Goal: Ask a question

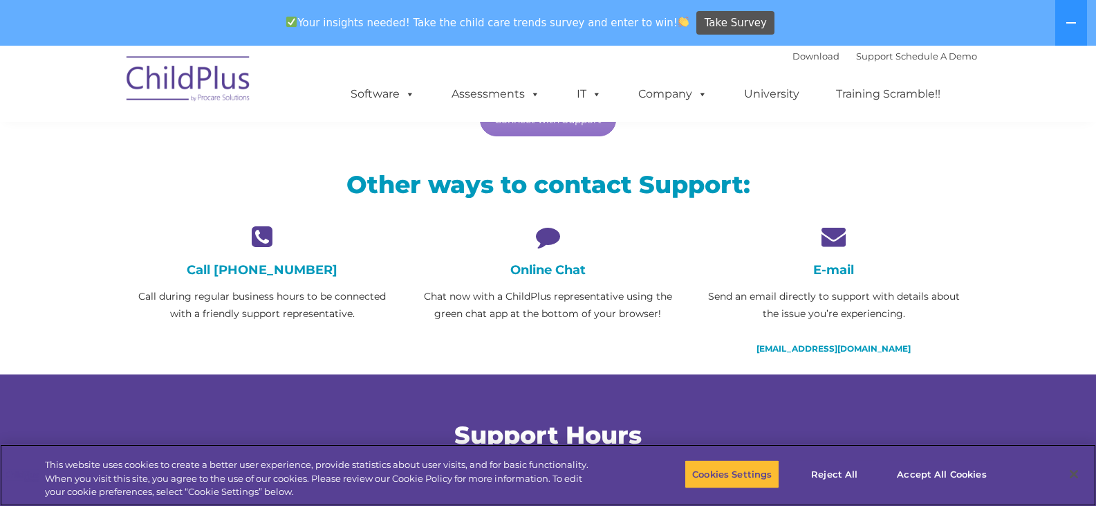
scroll to position [277, 0]
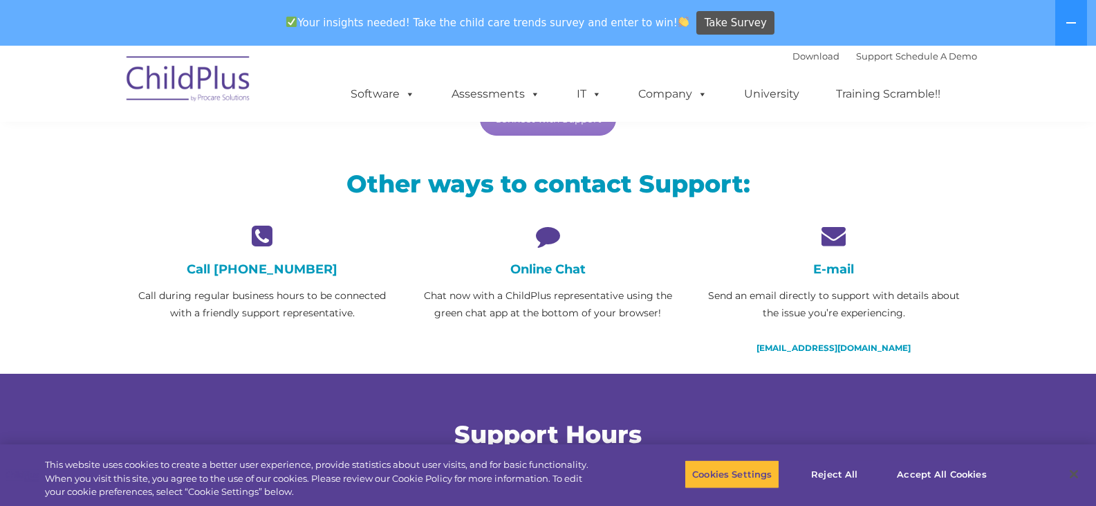
click at [551, 239] on icon at bounding box center [548, 235] width 265 height 24
click at [548, 273] on h4 "Online Chat" at bounding box center [548, 268] width 265 height 15
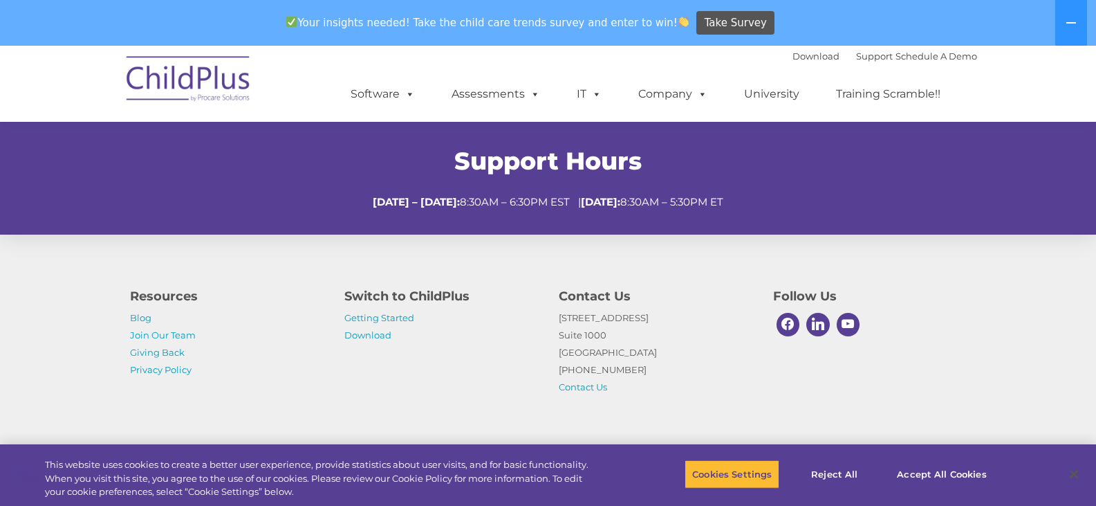
scroll to position [553, 0]
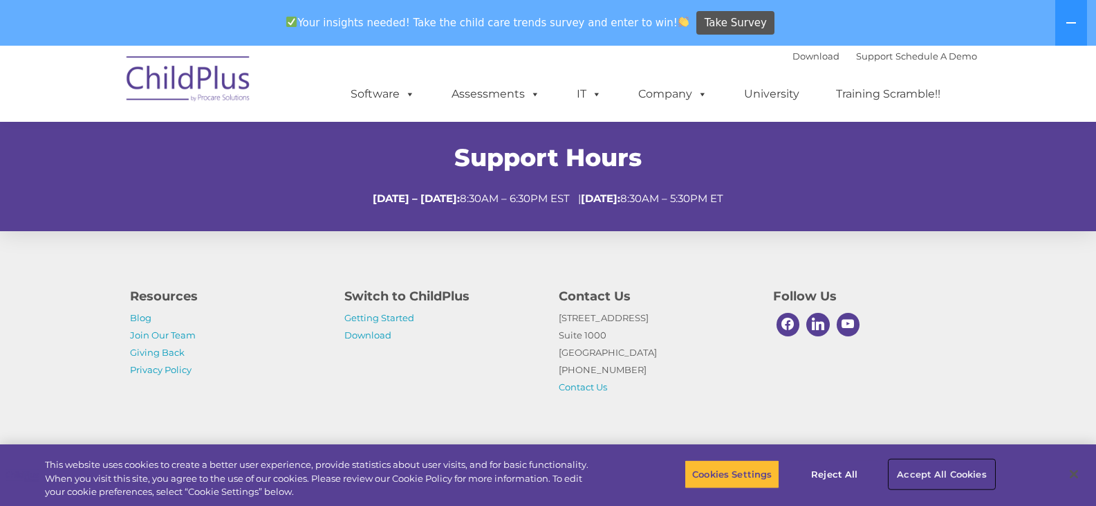
click at [930, 473] on button "Accept All Cookies" at bounding box center [941, 473] width 104 height 29
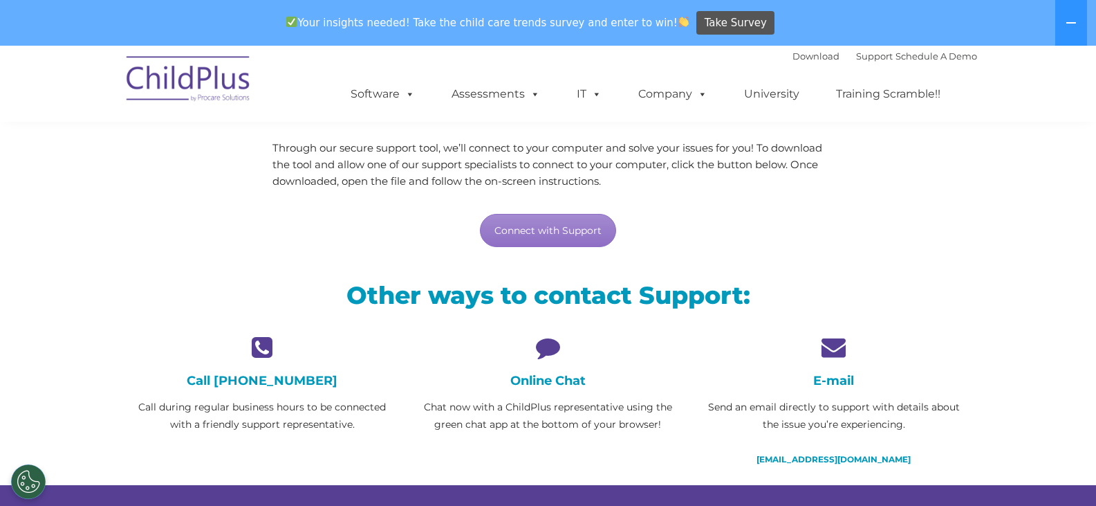
scroll to position [160, 0]
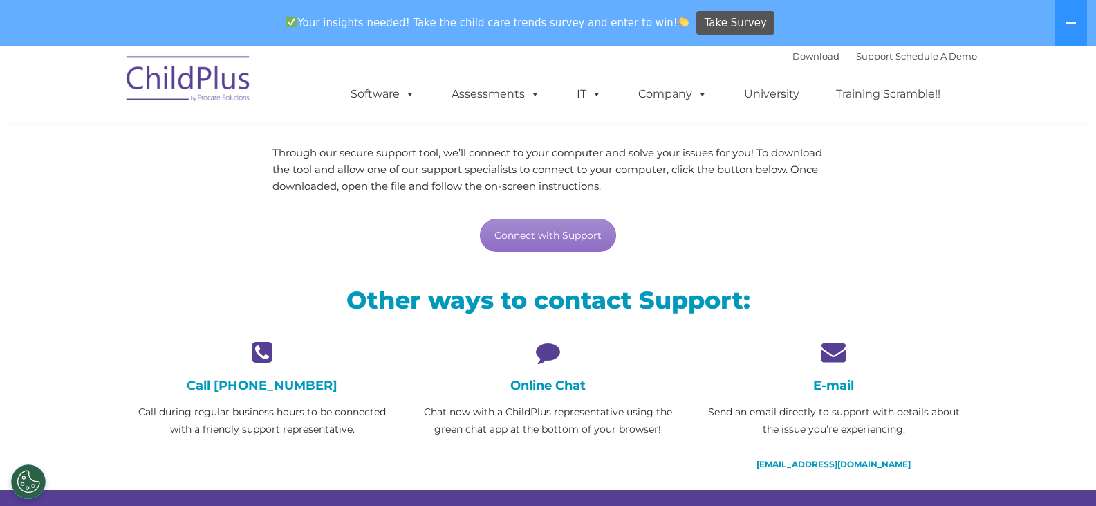
click at [546, 350] on icon at bounding box center [548, 352] width 265 height 24
click at [41, 488] on button "Cookies Settings" at bounding box center [28, 481] width 35 height 35
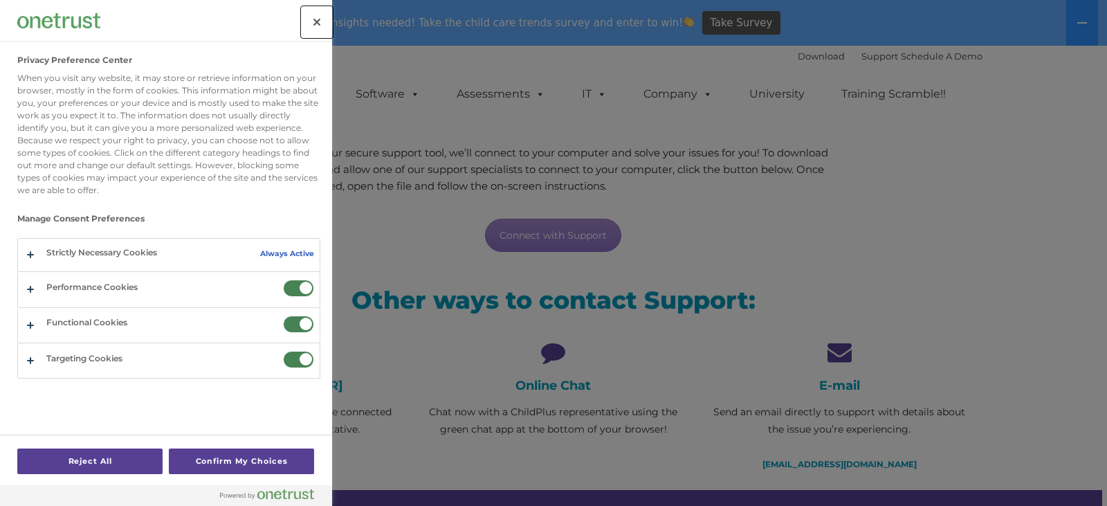
click at [314, 19] on button "Close" at bounding box center [317, 22] width 30 height 30
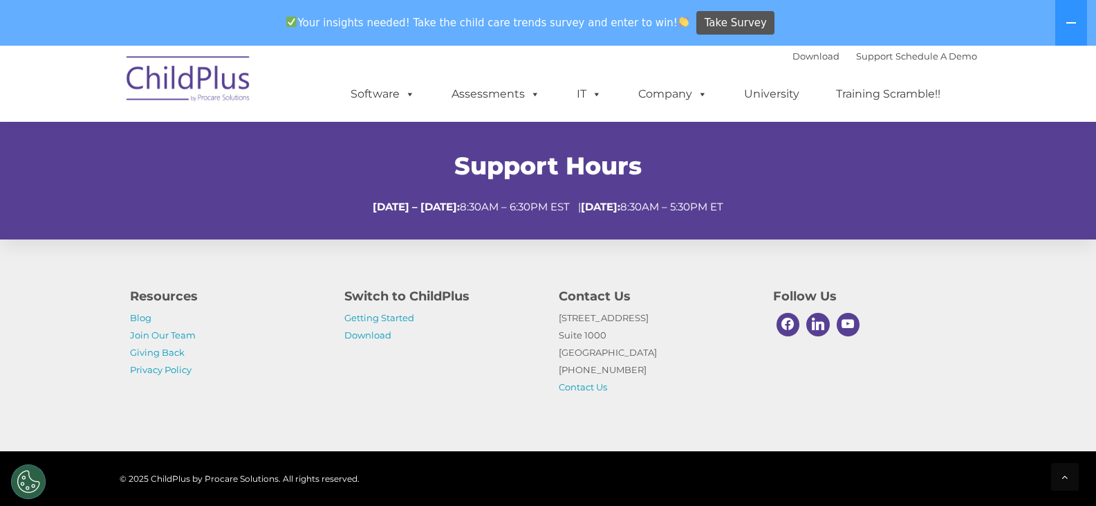
scroll to position [574, 0]
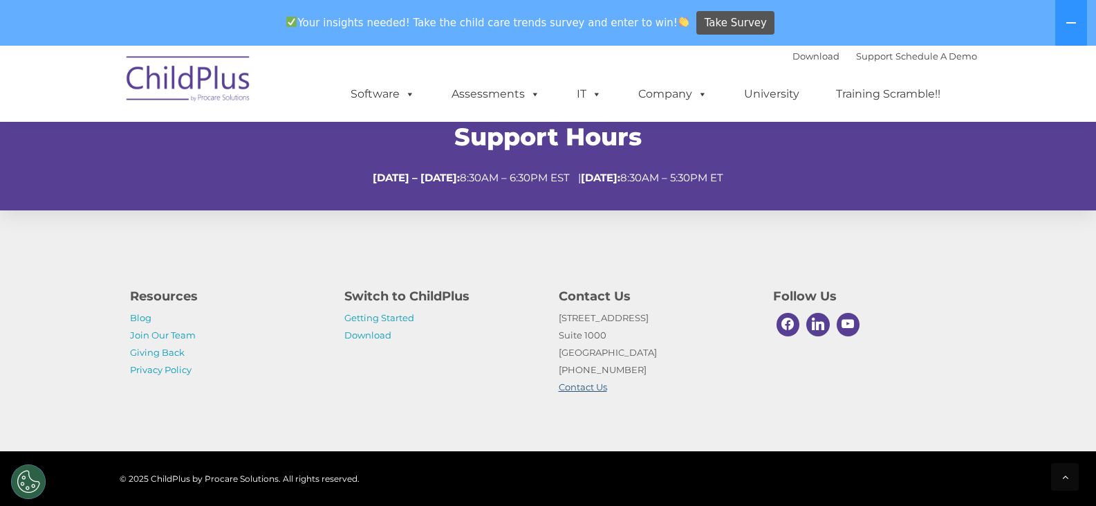
click at [596, 386] on link "Contact Us" at bounding box center [583, 386] width 48 height 11
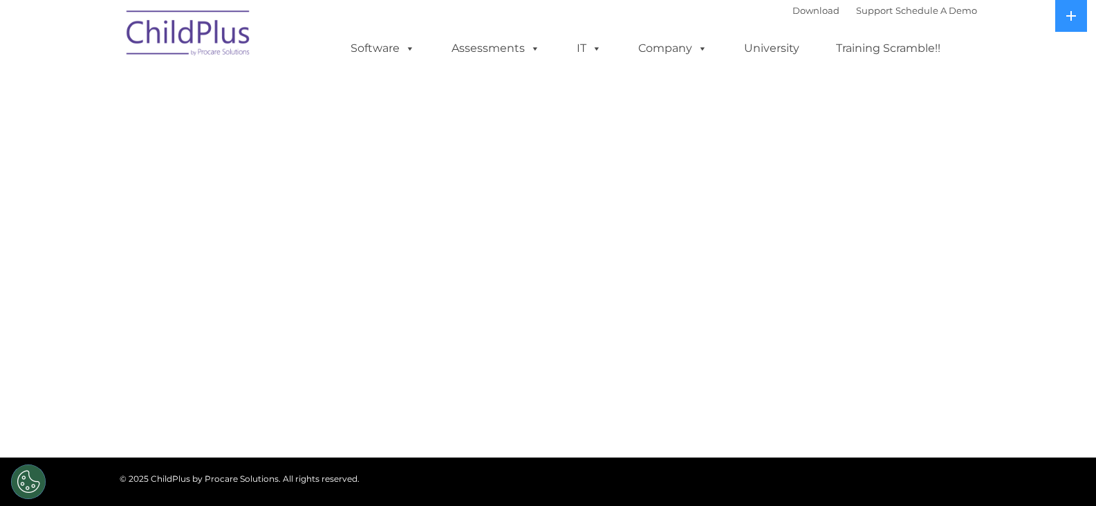
select select "MEDIUM"
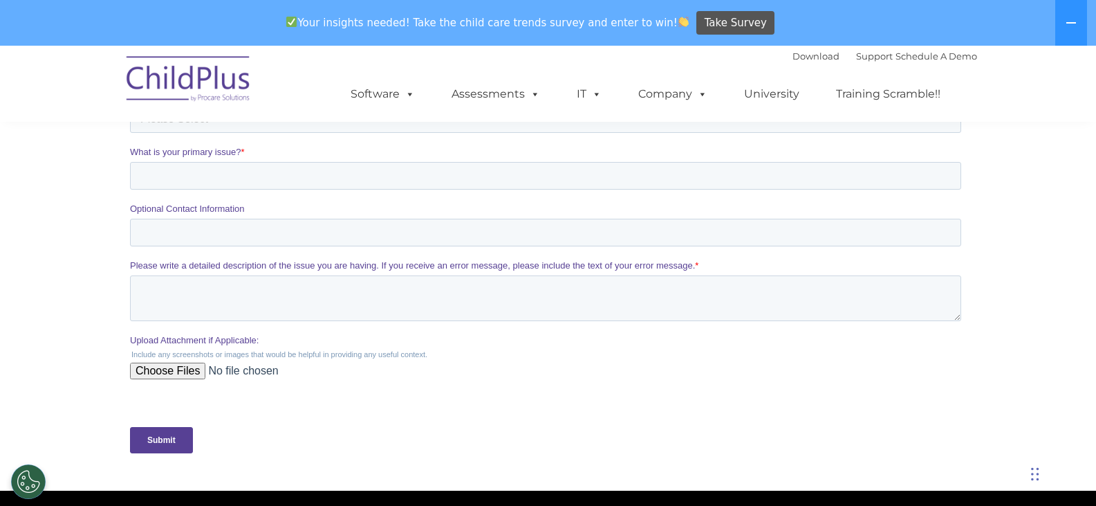
scroll to position [484, 0]
